Goal: Obtain resource: Download file/media

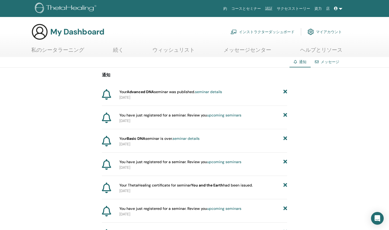
click at [340, 8] on link at bounding box center [338, 9] width 13 height 10
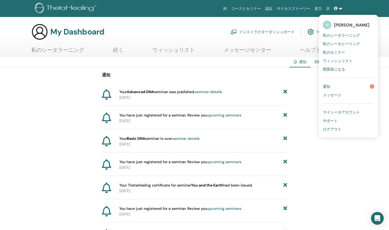
click at [366, 5] on div "約 コースとセミナー 認証 サクセスストーリー 資力 店 KI KEIKO IZUMI 私のシータラーニング 私のシータヒーリング 私のセミナー ウィッシュリ…" at bounding box center [195, 8] width 358 height 17
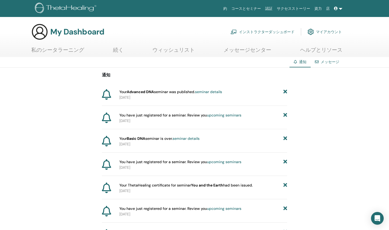
click at [262, 33] on link "インストラクターダッシュボード" at bounding box center [263, 32] width 64 height 12
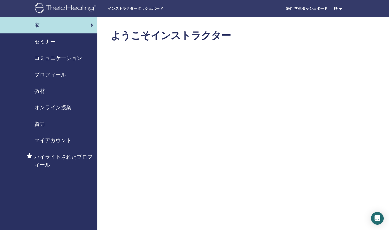
click at [91, 26] on icon at bounding box center [92, 25] width 3 height 5
click at [74, 43] on div "セミナー" at bounding box center [48, 42] width 89 height 8
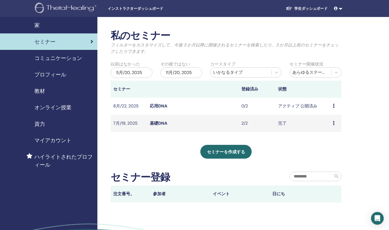
click at [132, 105] on td "8月/22, 2025" at bounding box center [129, 105] width 37 height 17
click at [335, 106] on icon at bounding box center [334, 106] width 2 height 4
click at [130, 109] on td "8月/22, 2025" at bounding box center [129, 105] width 37 height 17
click at [157, 104] on link "応用DNA" at bounding box center [158, 106] width 17 height 6
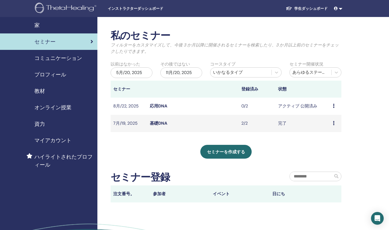
click at [157, 104] on link "応用DNA" at bounding box center [158, 106] width 17 height 6
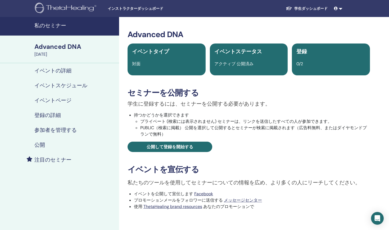
click at [298, 8] on link "学生ダッシュボード" at bounding box center [307, 9] width 50 height 10
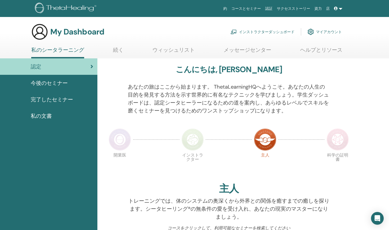
click at [39, 66] on span "認定" at bounding box center [36, 67] width 11 height 8
click at [62, 100] on span "完了したセミナー" at bounding box center [52, 99] width 42 height 8
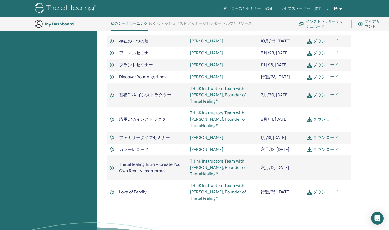
scroll to position [380, 0]
click at [123, 117] on span "応用DNAインストラクター" at bounding box center [144, 119] width 51 height 6
click at [194, 112] on link "THInK Instructors Team with Vianna Stibal, Founder of ThetaHealing®" at bounding box center [218, 119] width 56 height 18
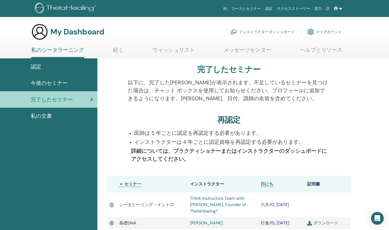
scroll to position [0, 0]
click at [270, 8] on link "認証" at bounding box center [269, 9] width 12 height 10
click at [45, 65] on div "認定" at bounding box center [48, 67] width 89 height 8
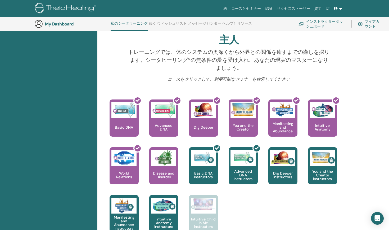
scroll to position [165, 0]
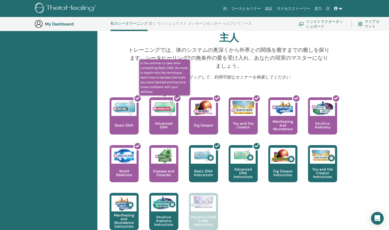
click at [166, 115] on div at bounding box center [167, 118] width 29 height 48
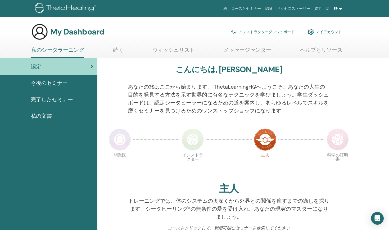
click at [48, 49] on link "私のシータラーニング" at bounding box center [57, 53] width 53 height 12
click at [55, 100] on span "完了したセミナー" at bounding box center [52, 99] width 42 height 8
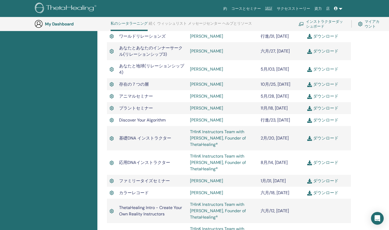
scroll to position [338, 0]
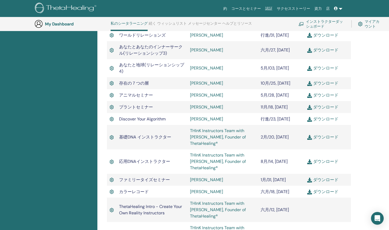
click at [110, 161] on img at bounding box center [112, 161] width 5 height 6
click at [113, 161] on img at bounding box center [112, 161] width 5 height 6
click at [142, 163] on span "応用DNAインストラクター" at bounding box center [144, 161] width 51 height 6
click at [328, 159] on link "ダウンロード" at bounding box center [323, 161] width 31 height 6
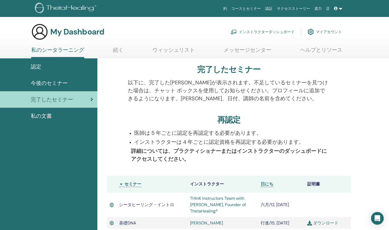
scroll to position [0, 0]
click at [340, 9] on link at bounding box center [338, 9] width 13 height 10
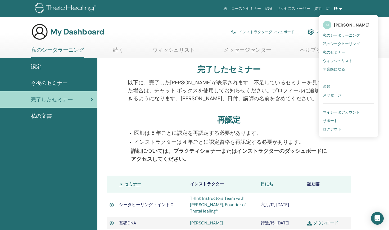
click at [344, 35] on span "私のシータラーニング" at bounding box center [341, 35] width 37 height 5
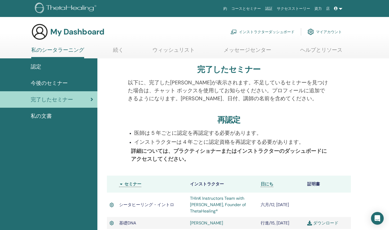
click at [344, 35] on div "My Dashboard インストラクターダッシュボード マイアカウント" at bounding box center [204, 31] width 371 height 17
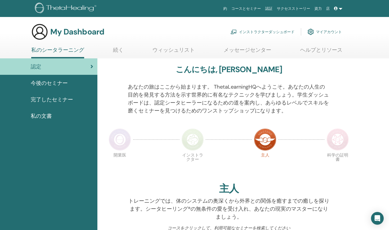
click at [37, 115] on span "私の文書" at bounding box center [41, 116] width 21 height 8
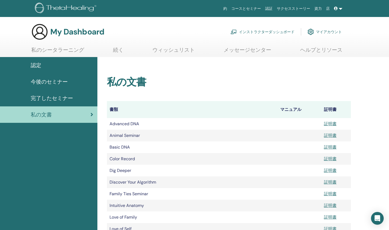
click at [66, 97] on span "完了したセミナー" at bounding box center [52, 98] width 42 height 8
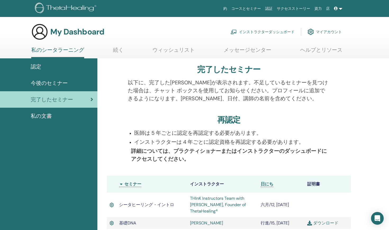
click at [40, 67] on span "認定" at bounding box center [36, 67] width 11 height 8
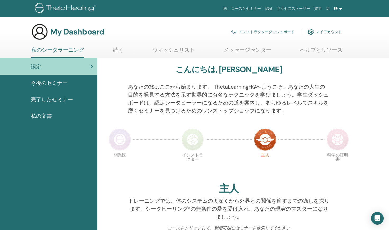
click at [263, 32] on link "インストラクターダッシュボード" at bounding box center [263, 32] width 64 height 12
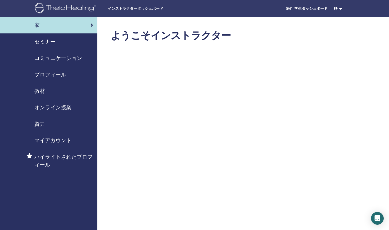
click at [44, 92] on span "教材" at bounding box center [39, 91] width 11 height 8
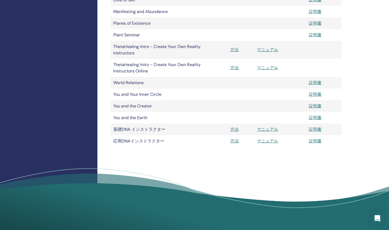
scroll to position [243, 0]
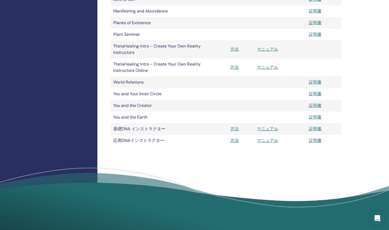
click at [236, 141] on link "方法" at bounding box center [234, 140] width 8 height 6
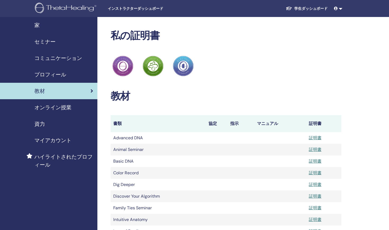
scroll to position [243, 0]
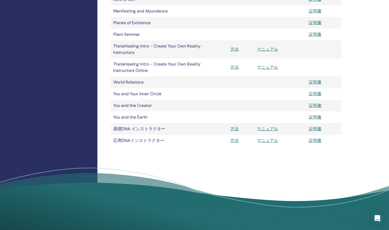
click at [268, 140] on link "マニュアル" at bounding box center [267, 140] width 21 height 6
